Goal: Task Accomplishment & Management: Manage account settings

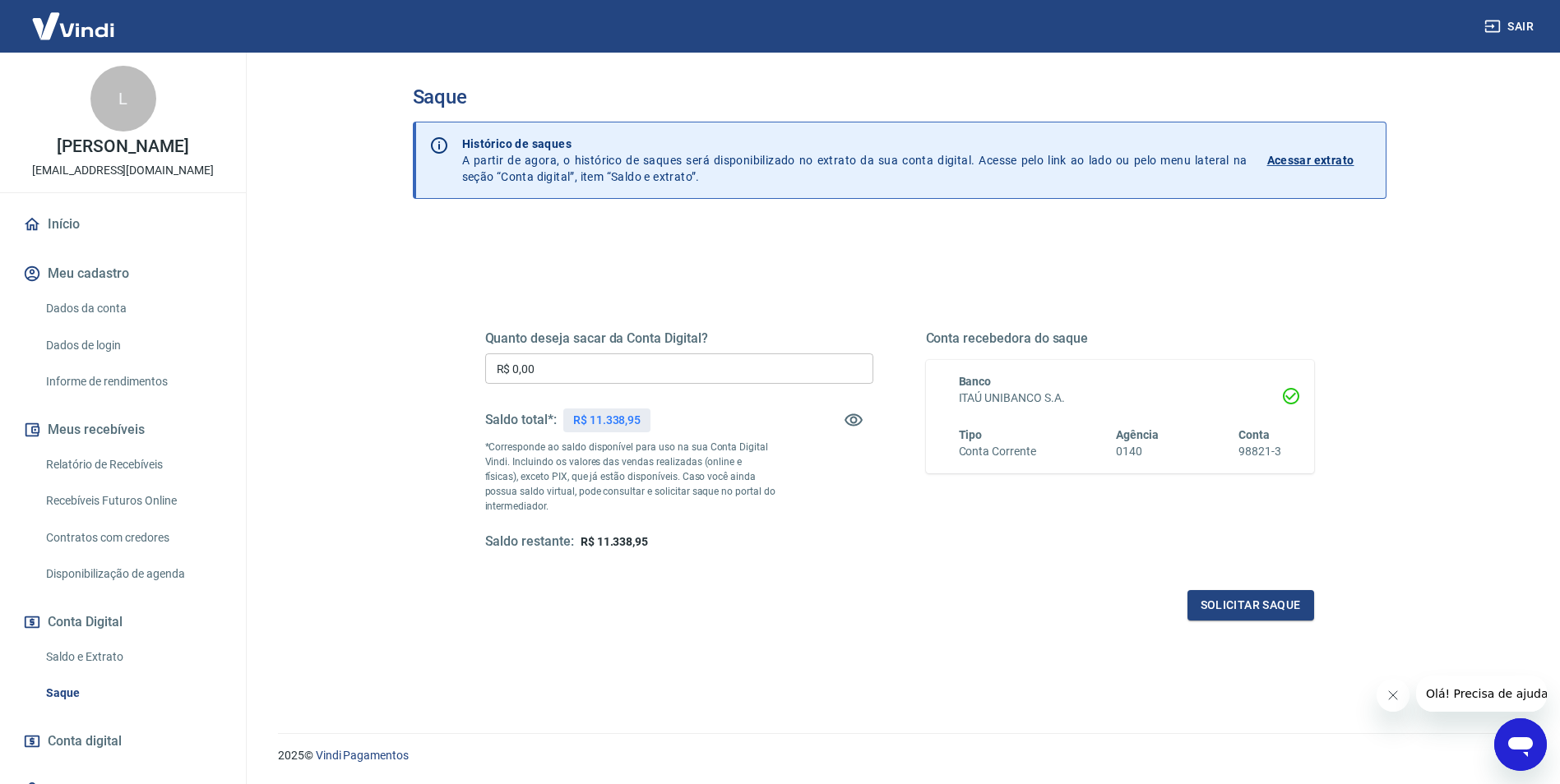
click at [532, 368] on input "R$ 0,00" at bounding box center [678, 368] width 388 height 30
type input "R$ 11.338,95"
click at [1272, 605] on button "Solicitar saque" at bounding box center [1250, 605] width 126 height 30
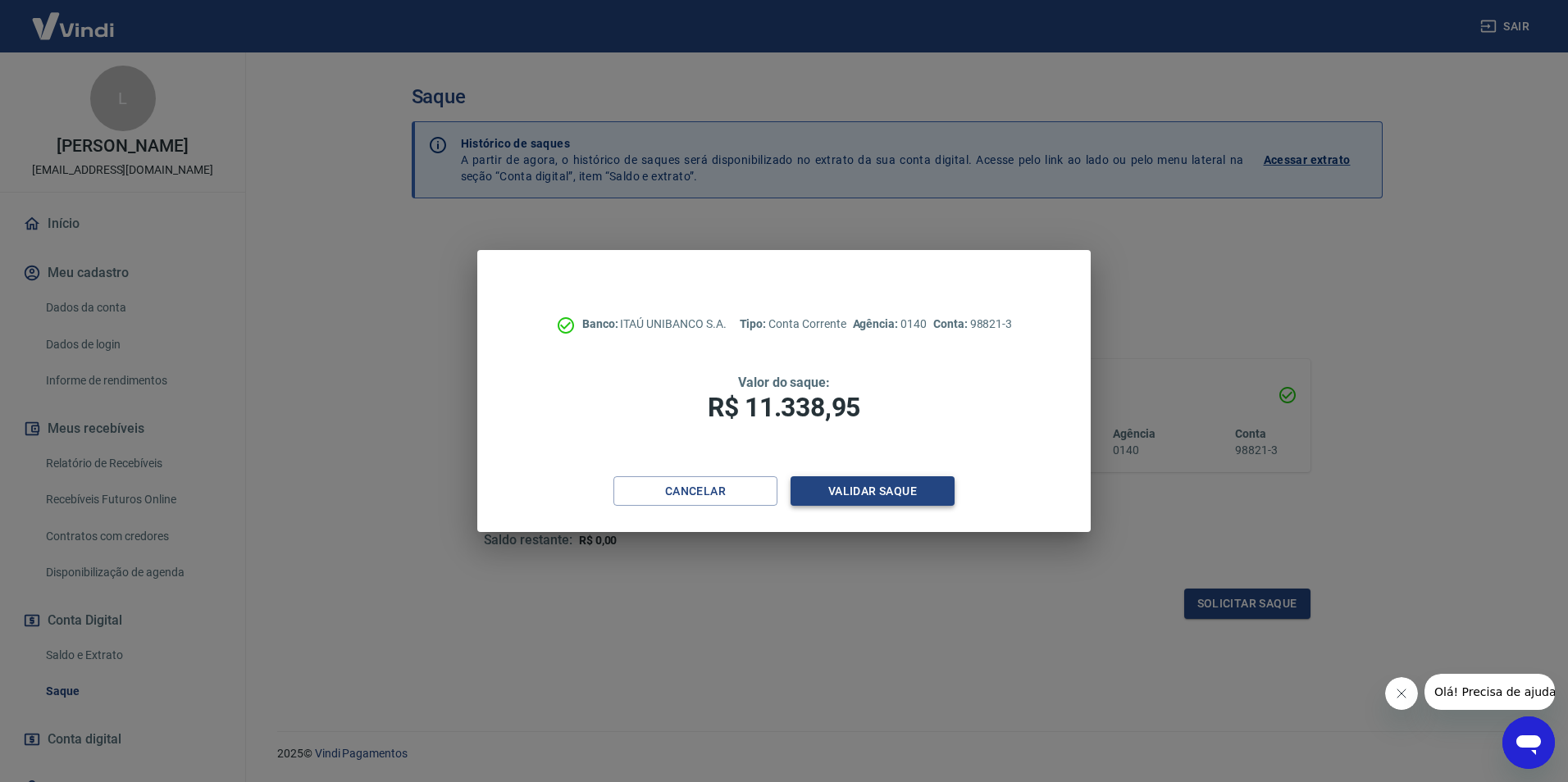
click at [904, 481] on button "Validar saque" at bounding box center [872, 491] width 164 height 30
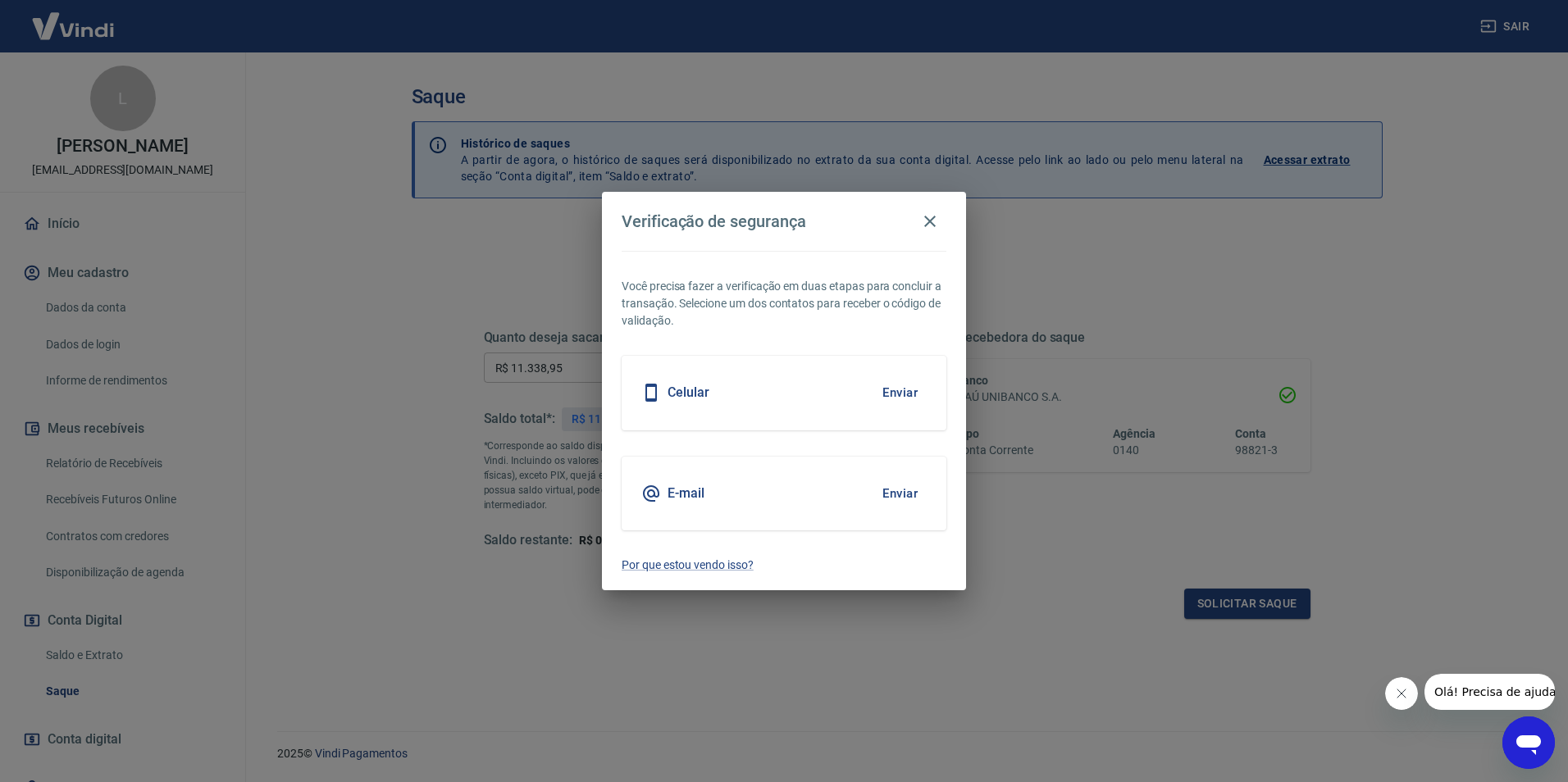
click at [848, 412] on div "Celular Enviar" at bounding box center [784, 393] width 325 height 74
click at [884, 400] on button "Enviar" at bounding box center [899, 392] width 54 height 34
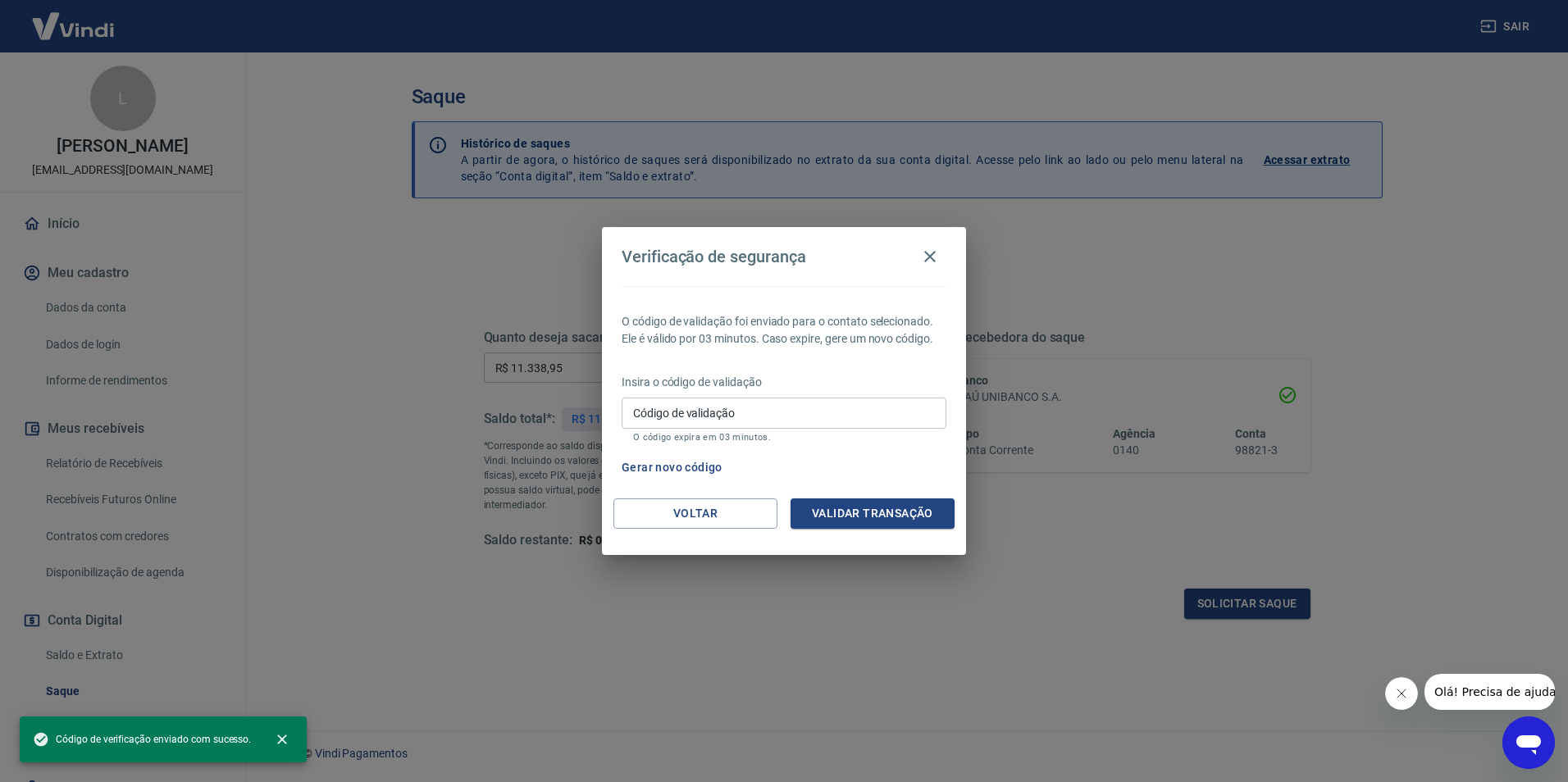
click at [880, 406] on input "Código de validação" at bounding box center [784, 412] width 325 height 30
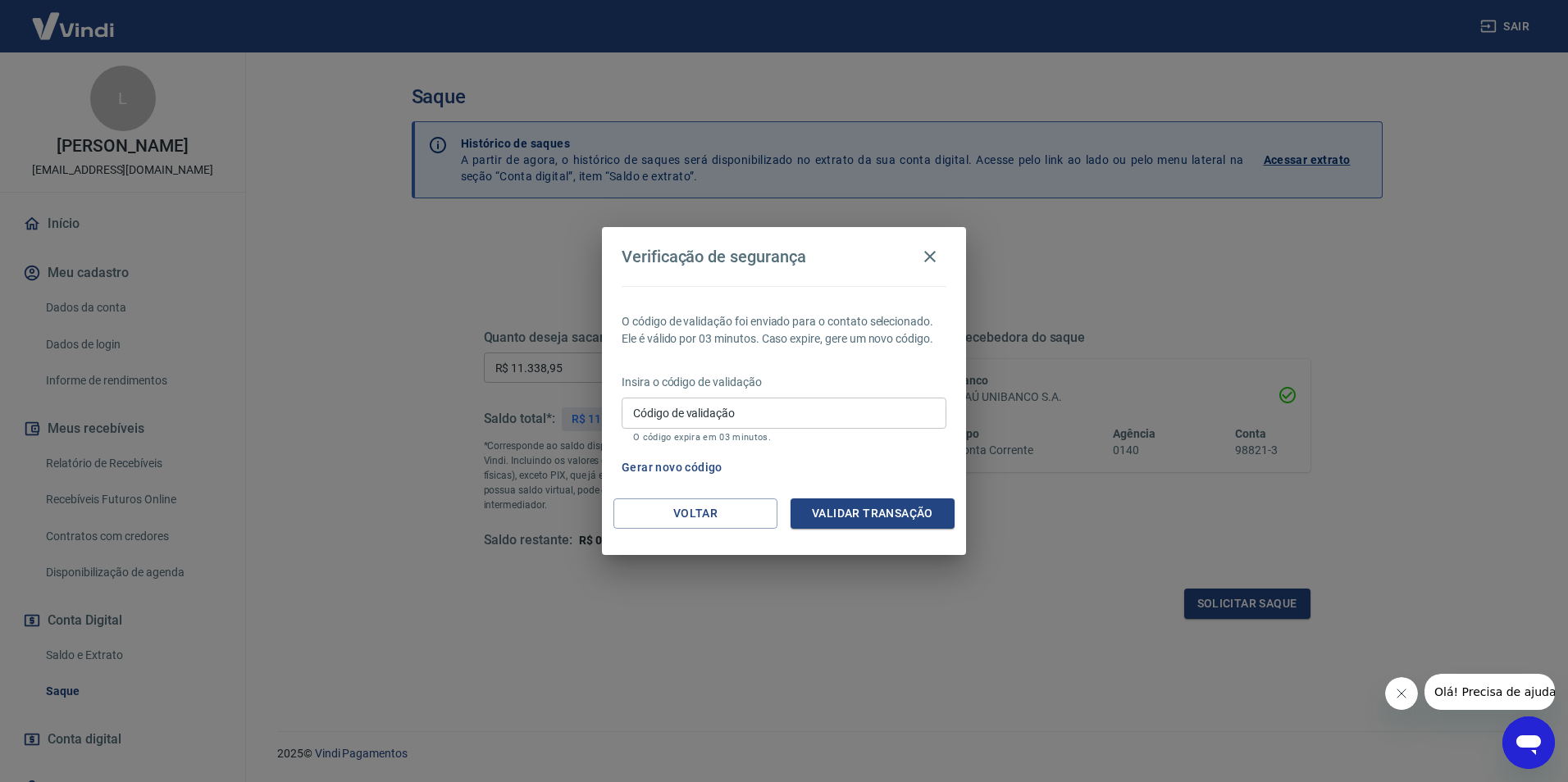
click at [1409, 697] on button "Fechar mensagem da empresa" at bounding box center [1400, 693] width 33 height 33
click at [668, 468] on button "Gerar novo código" at bounding box center [671, 468] width 114 height 30
click at [753, 412] on input "Código de validação" at bounding box center [784, 412] width 325 height 30
click at [716, 520] on button "Voltar" at bounding box center [695, 513] width 164 height 30
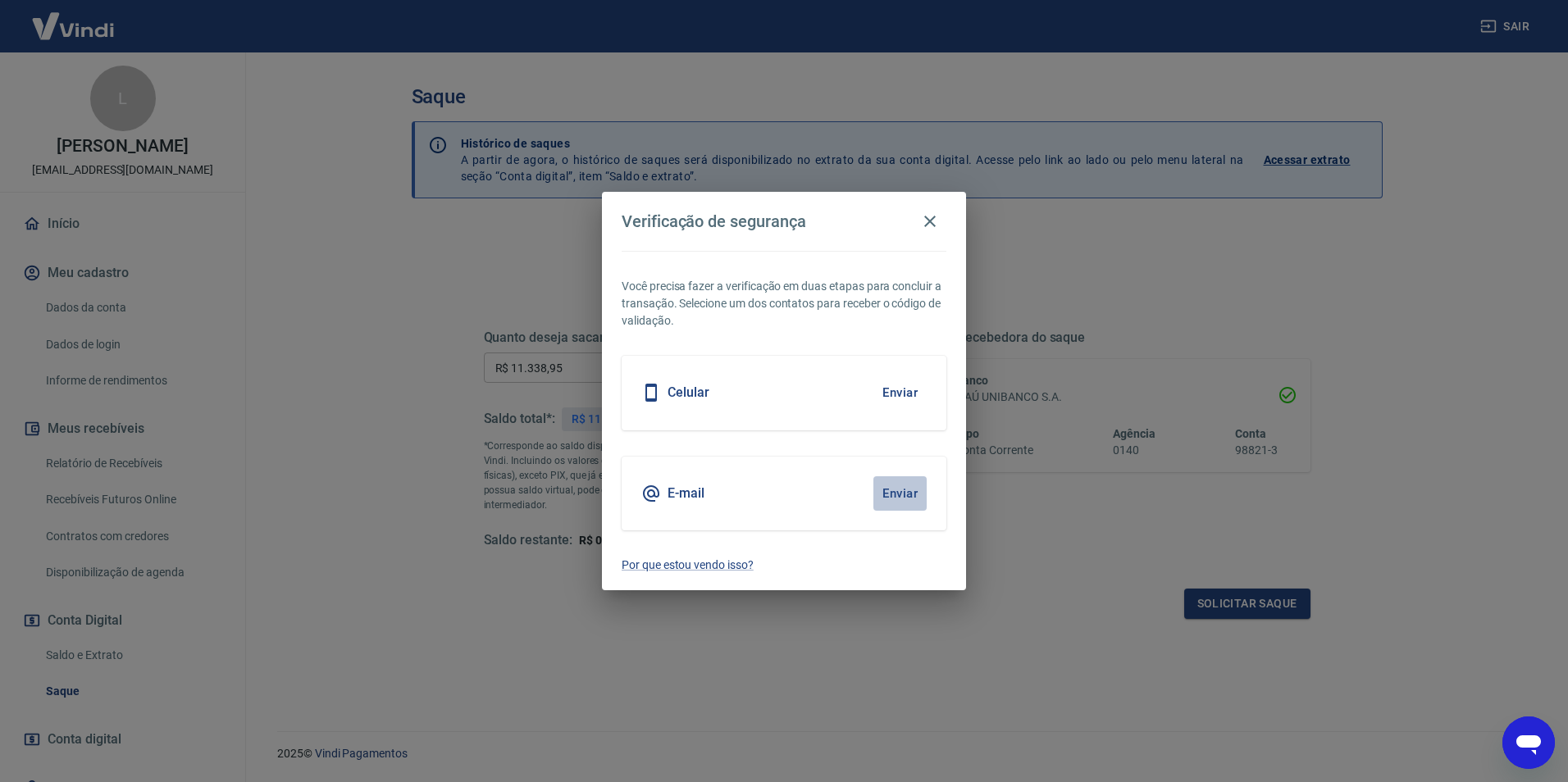
click at [904, 501] on button "Enviar" at bounding box center [899, 493] width 54 height 34
click at [895, 496] on button "Enviar" at bounding box center [899, 493] width 54 height 34
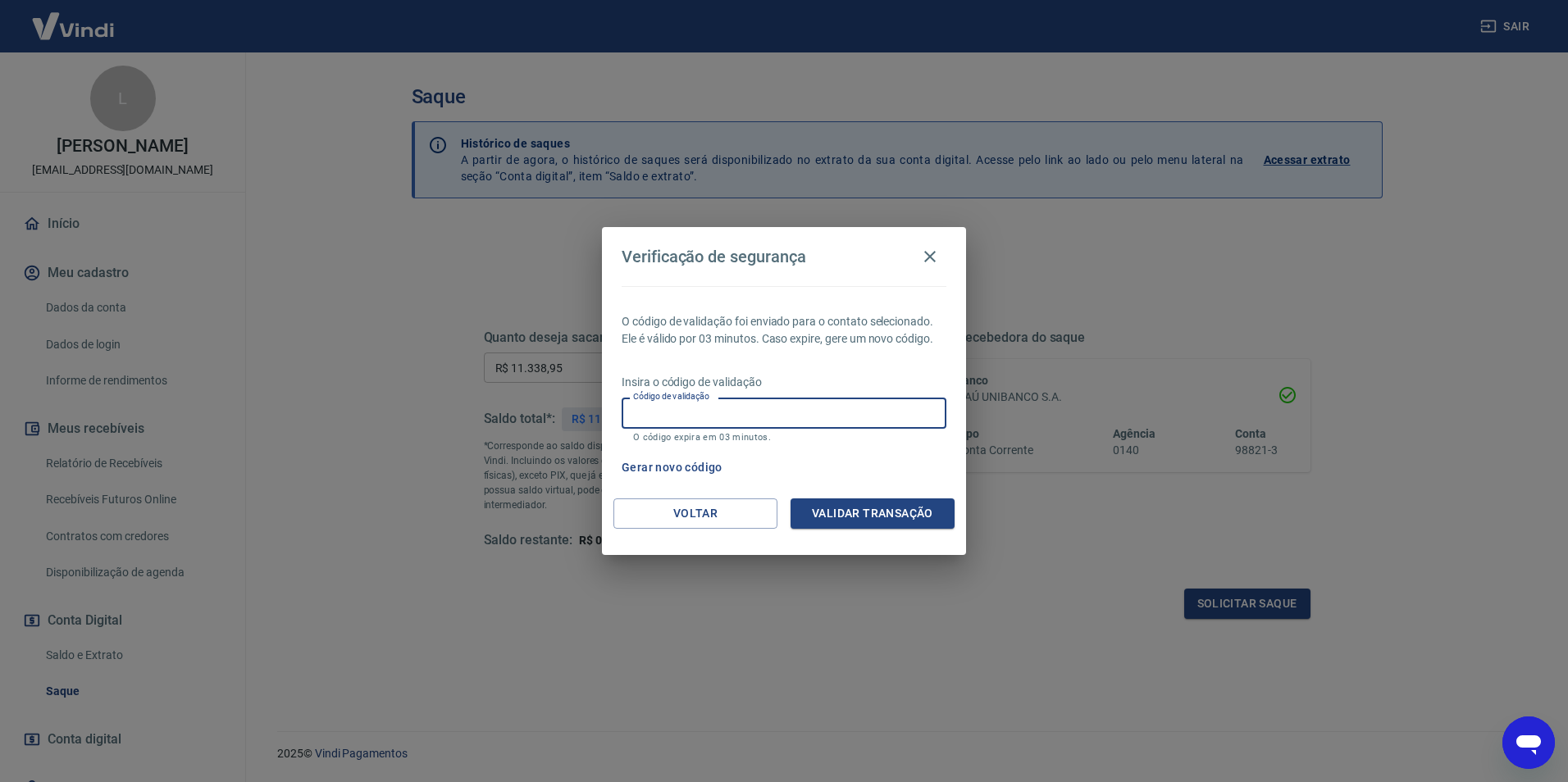
click at [827, 419] on input "Código de validação" at bounding box center [784, 412] width 325 height 30
type input "884025"
click at [862, 508] on button "Validar transação" at bounding box center [872, 513] width 164 height 30
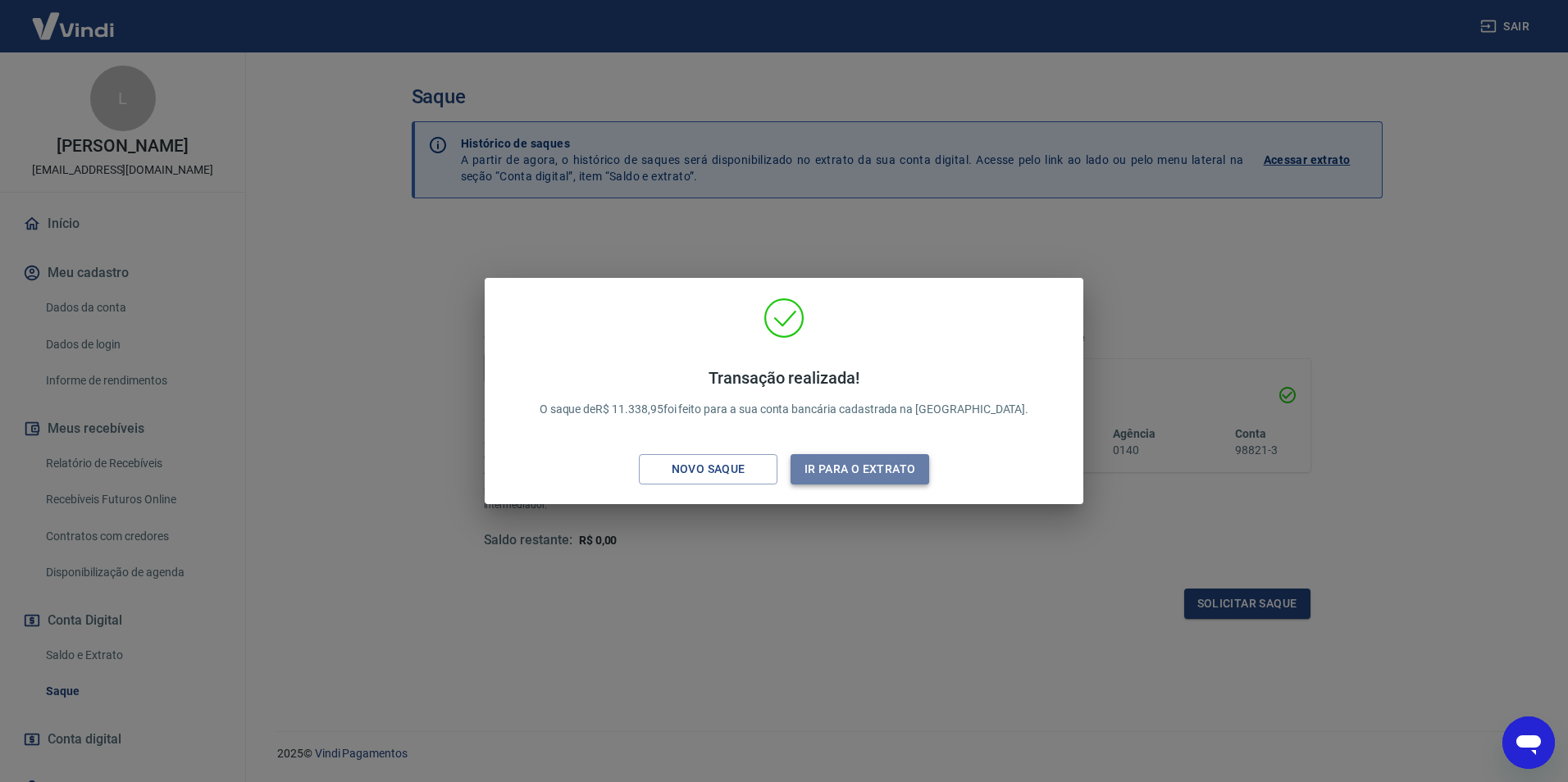
click at [838, 471] on button "Ir para o extrato" at bounding box center [859, 469] width 138 height 30
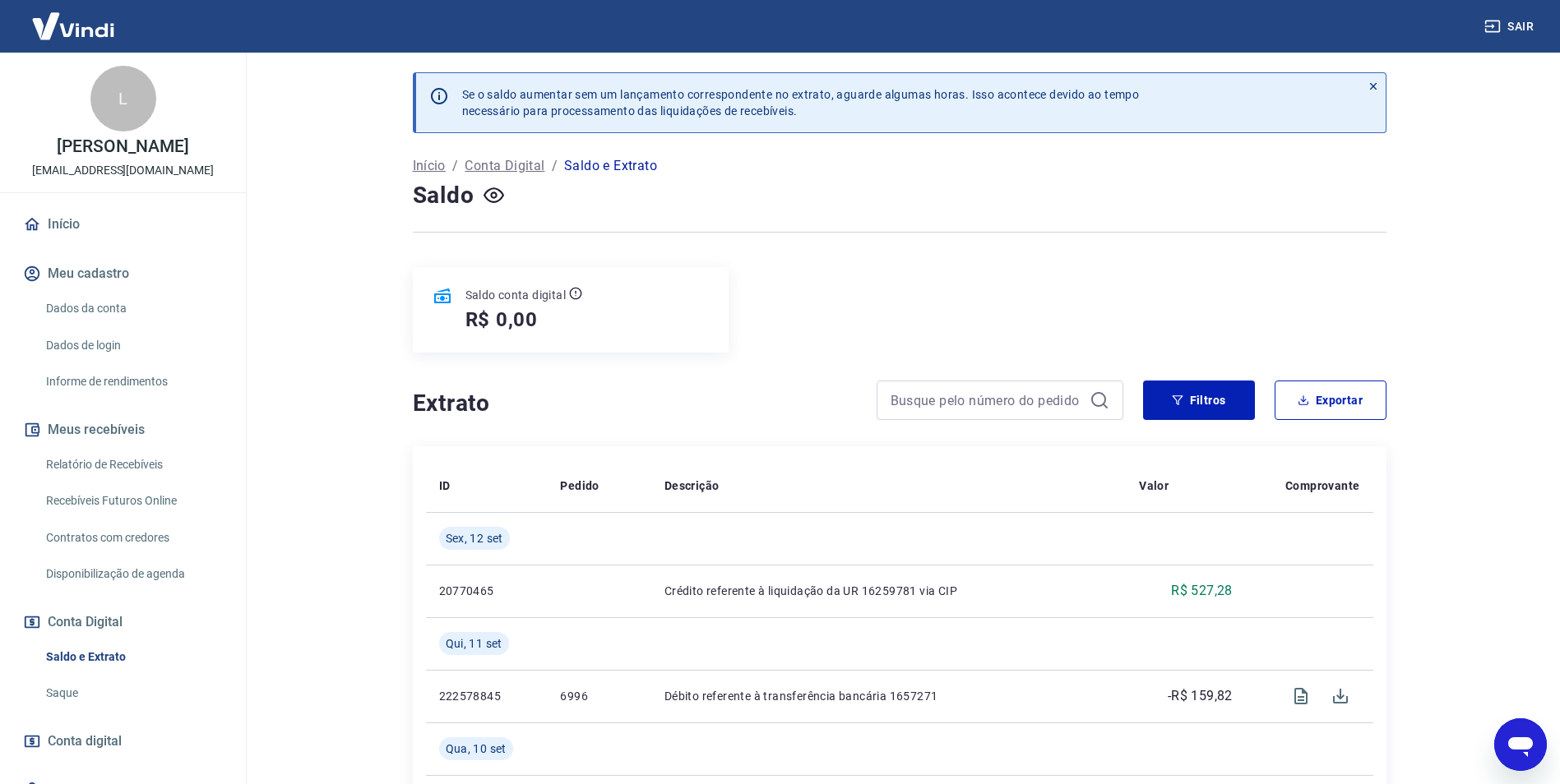
click at [89, 34] on img at bounding box center [72, 26] width 107 height 50
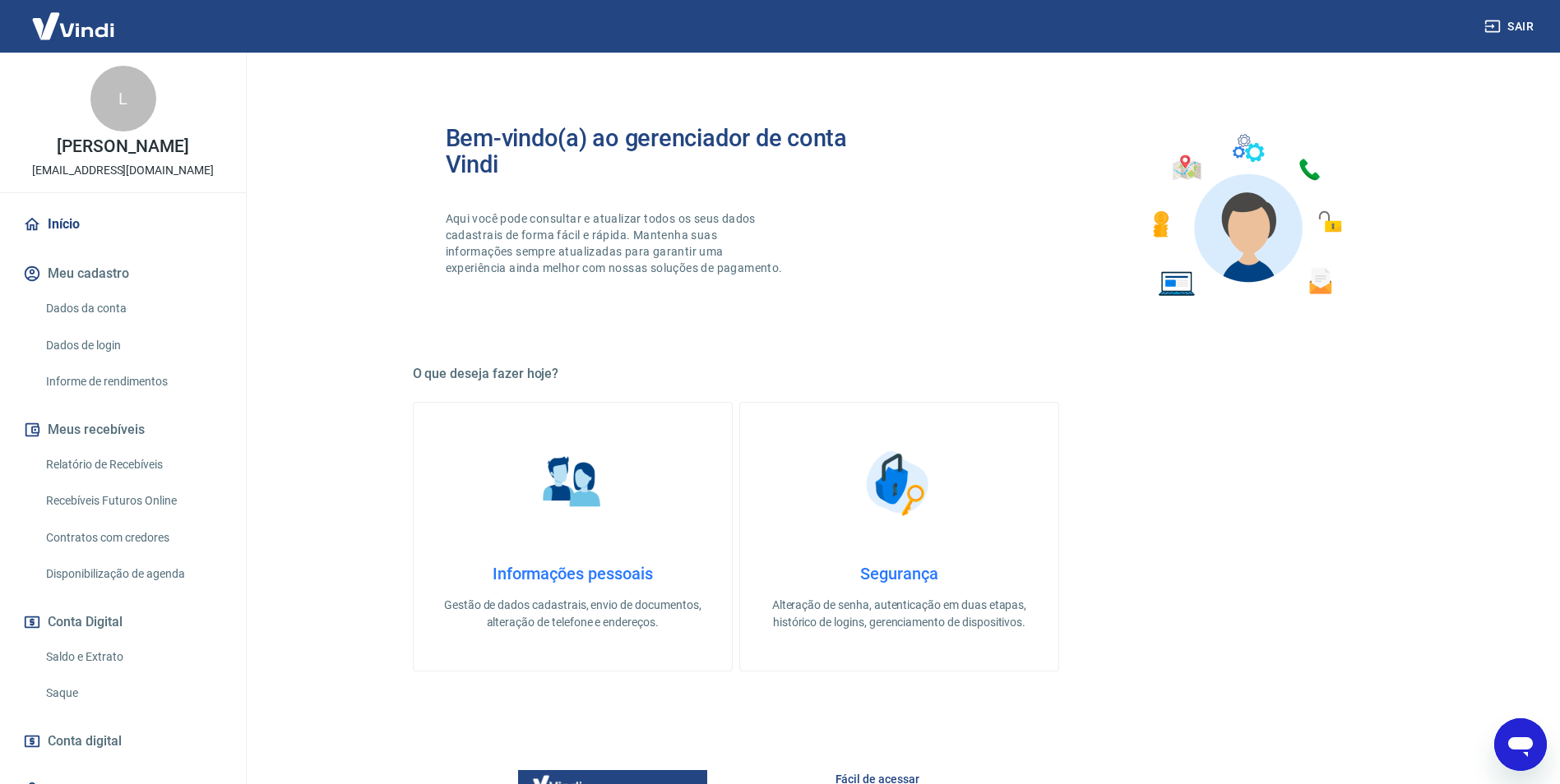
click at [76, 240] on link "Início" at bounding box center [123, 224] width 207 height 36
